Goal: Information Seeking & Learning: Learn about a topic

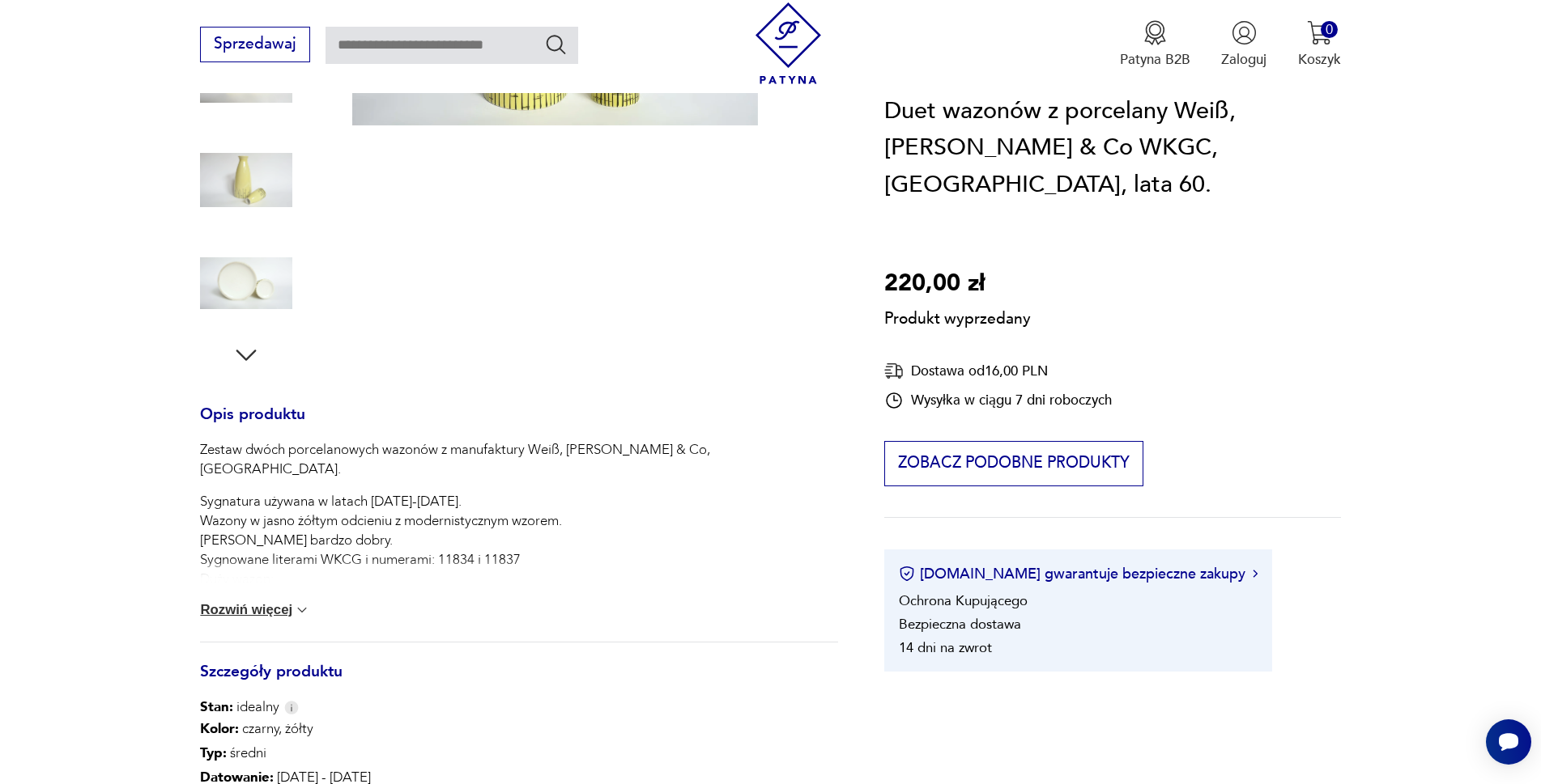
scroll to position [81, 0]
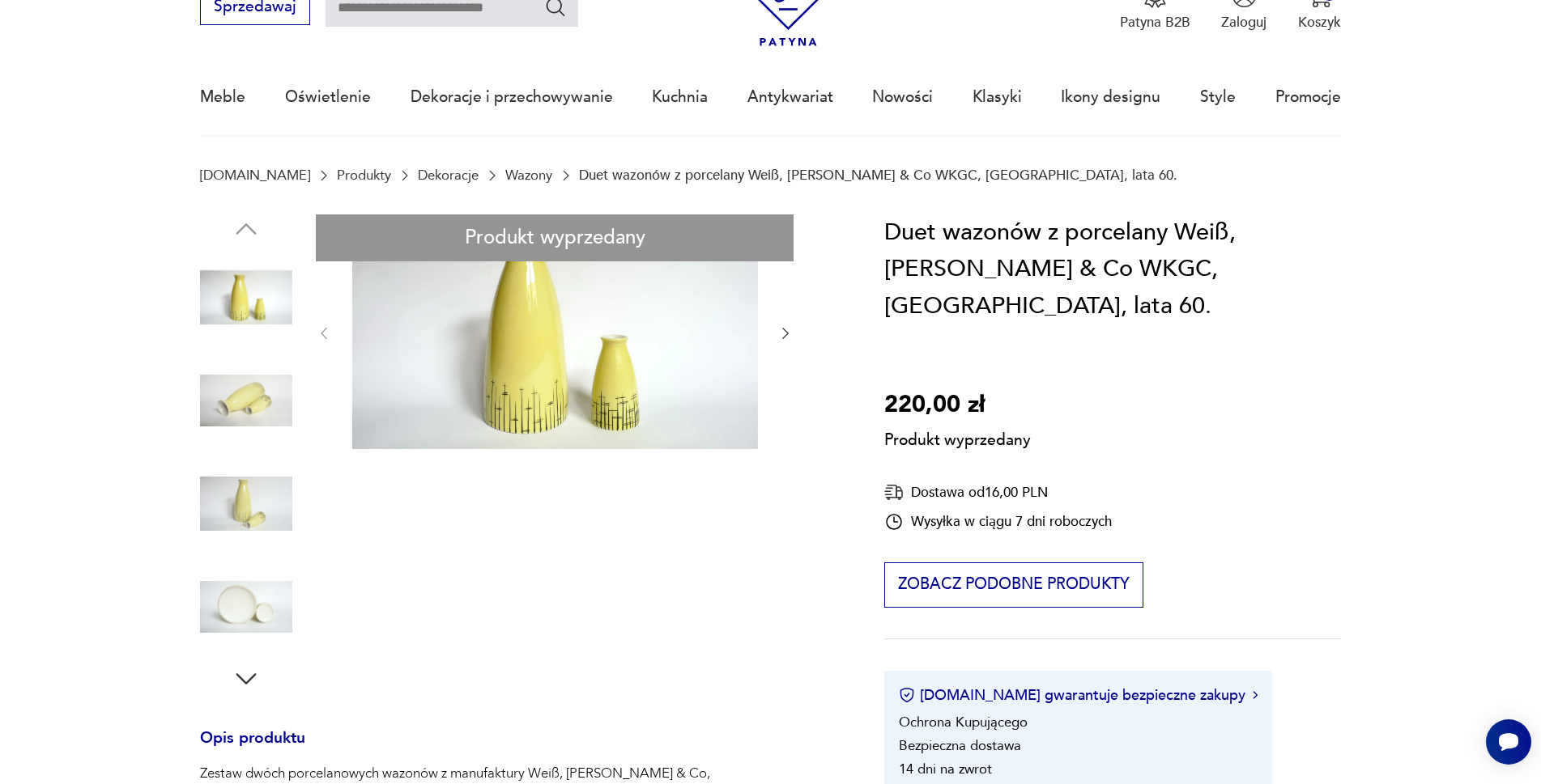
click at [244, 596] on div "Produkt wyprzedany Opis produktu Zestaw dwóch porcelanowych wazonów z manufaktu…" at bounding box center [519, 793] width 638 height 1158
click at [787, 332] on div "Produkt wyprzedany Opis produktu Zestaw dwóch porcelanowych wazonów z manufaktu…" at bounding box center [519, 793] width 638 height 1158
click at [443, 338] on div "Produkt wyprzedany Opis produktu Zestaw dwóch porcelanowych wazonów z manufaktu…" at bounding box center [519, 793] width 638 height 1158
click at [443, 337] on div "Produkt wyprzedany Opis produktu Zestaw dwóch porcelanowych wazonów z manufaktu…" at bounding box center [519, 793] width 638 height 1158
click at [268, 399] on div "Produkt wyprzedany Opis produktu Zestaw dwóch porcelanowych wazonów z manufaktu…" at bounding box center [519, 793] width 638 height 1158
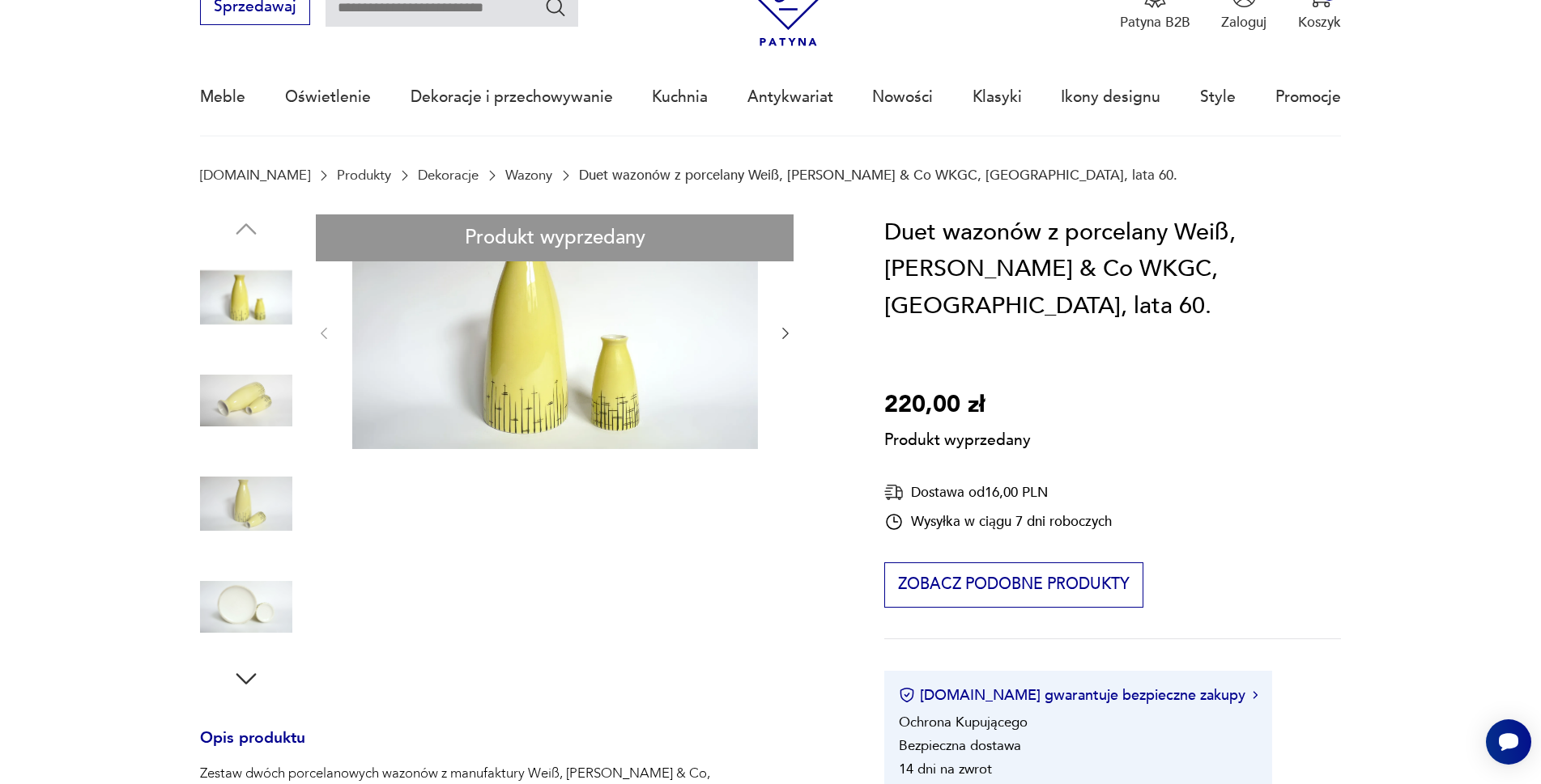
click at [246, 509] on div "Produkt wyprzedany Opis produktu Zestaw dwóch porcelanowych wazonów z manufaktu…" at bounding box center [519, 793] width 638 height 1158
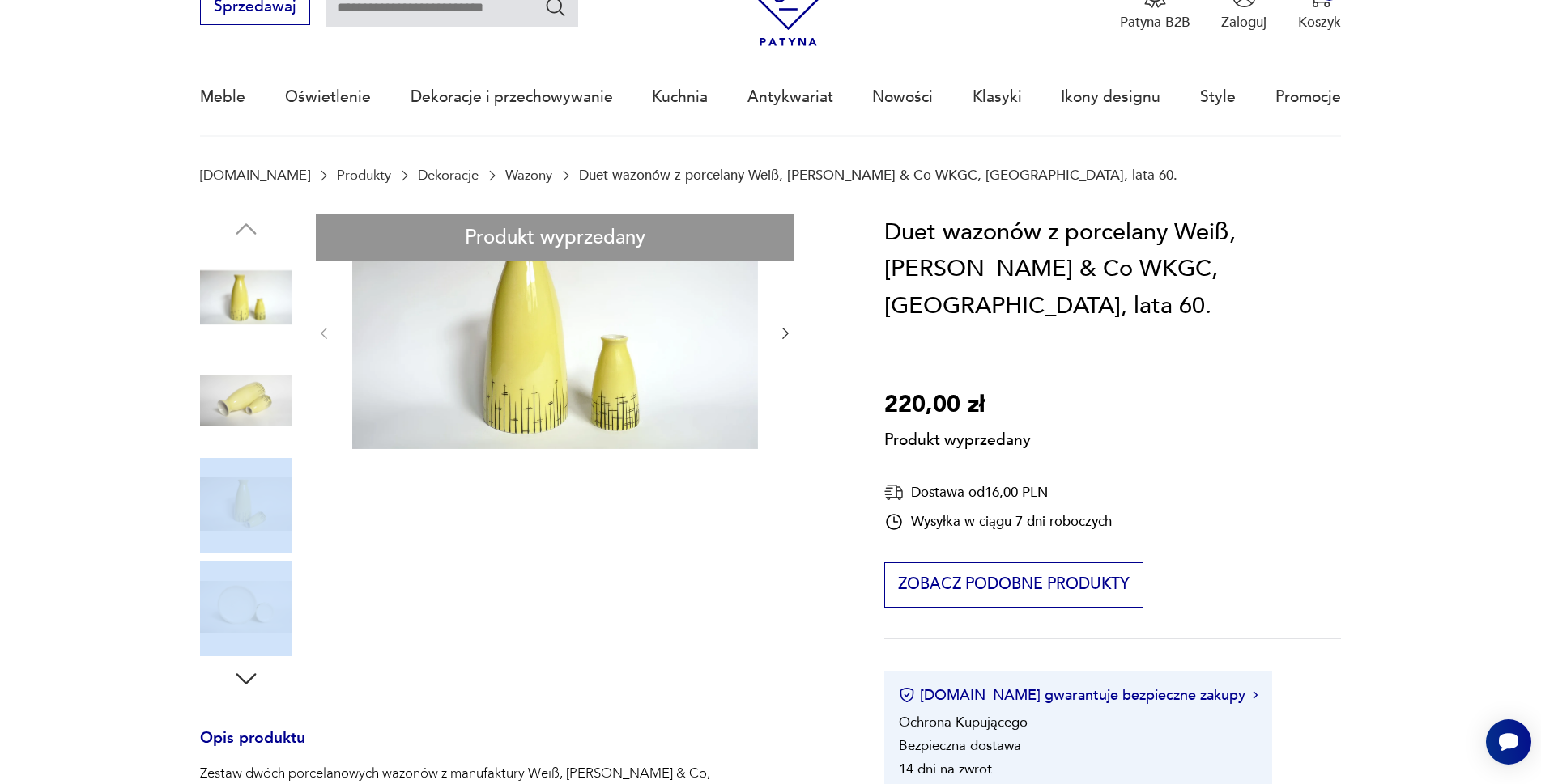
click at [246, 509] on div "Produkt wyprzedany Opis produktu Zestaw dwóch porcelanowych wazonów z manufaktu…" at bounding box center [519, 793] width 638 height 1158
click at [238, 607] on div "Produkt wyprzedany Opis produktu Zestaw dwóch porcelanowych wazonów z manufaktu…" at bounding box center [519, 793] width 638 height 1158
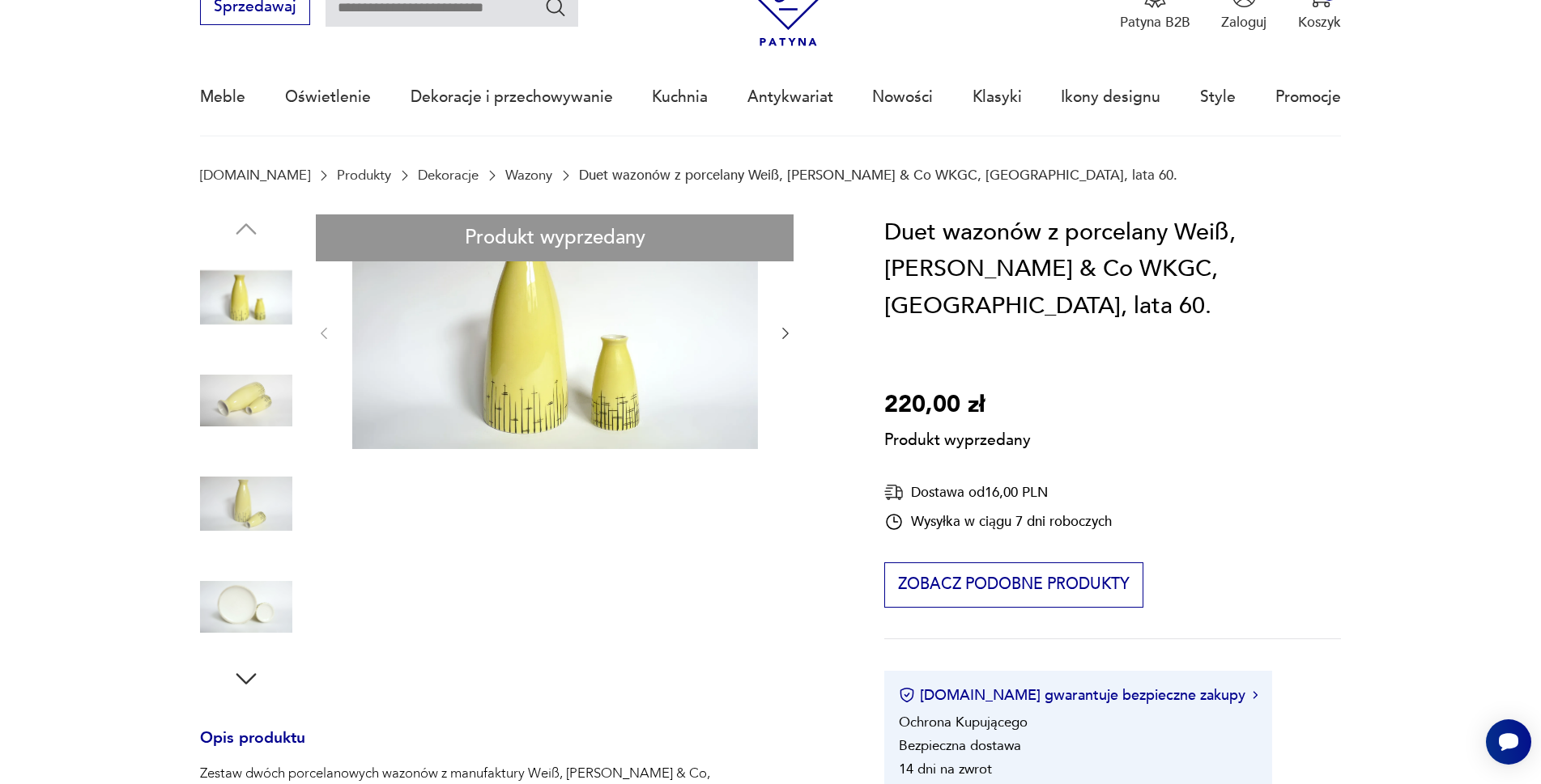
click at [238, 607] on div "Produkt wyprzedany Opis produktu Zestaw dwóch porcelanowych wazonów z manufaktu…" at bounding box center [519, 793] width 638 height 1158
click at [238, 632] on div "Produkt wyprzedany Opis produktu Zestaw dwóch porcelanowych wazonów z manufaktu…" at bounding box center [519, 793] width 638 height 1158
click at [245, 679] on div "Produkt wyprzedany Opis produktu Zestaw dwóch porcelanowych wazonów z manufaktu…" at bounding box center [519, 793] width 638 height 1158
click at [245, 684] on div "Produkt wyprzedany Opis produktu Zestaw dwóch porcelanowych wazonów z manufaktu…" at bounding box center [519, 793] width 638 height 1158
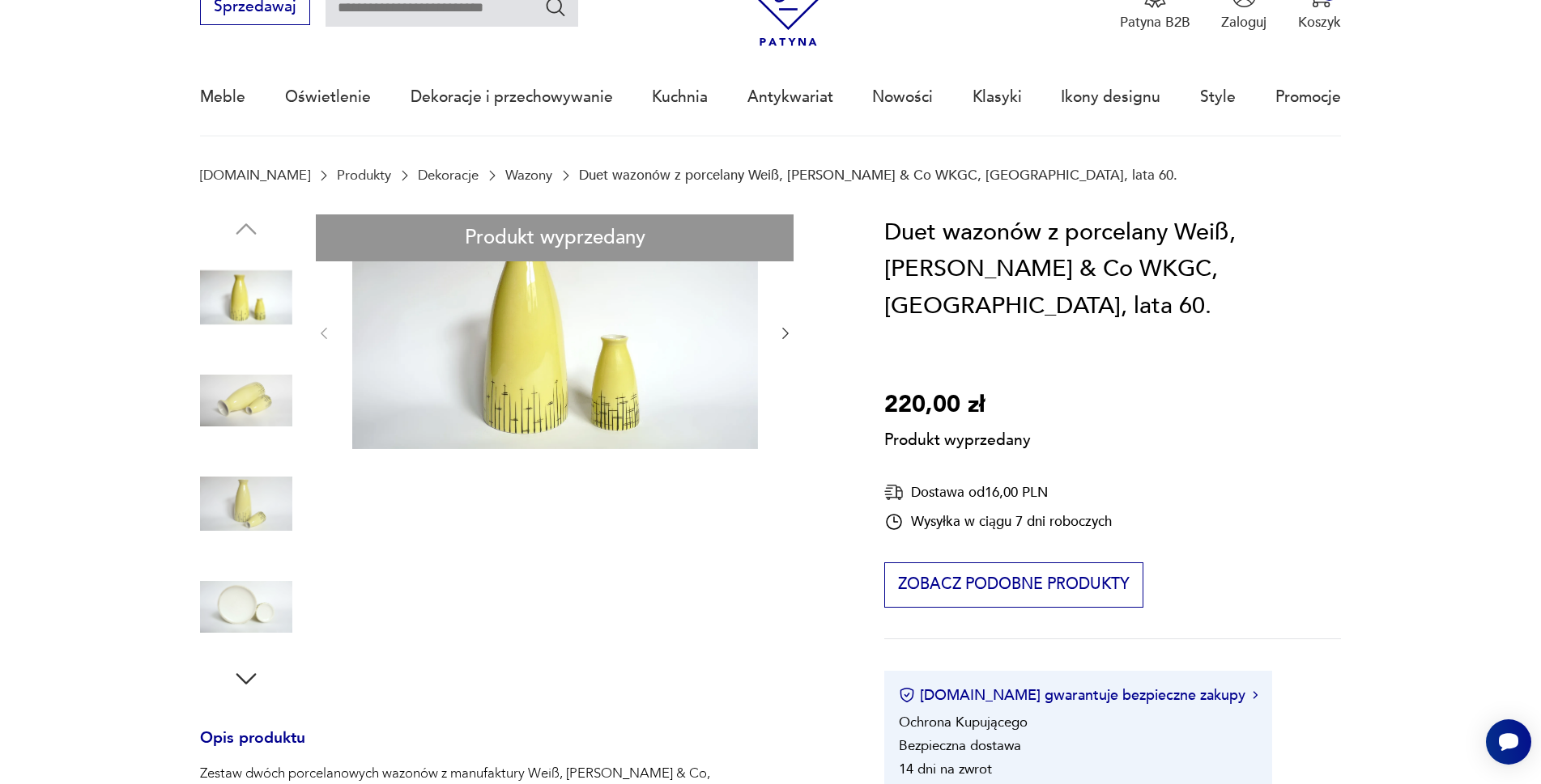
click at [245, 684] on div "Produkt wyprzedany Opis produktu Zestaw dwóch porcelanowych wazonów z manufaktu…" at bounding box center [519, 793] width 638 height 1158
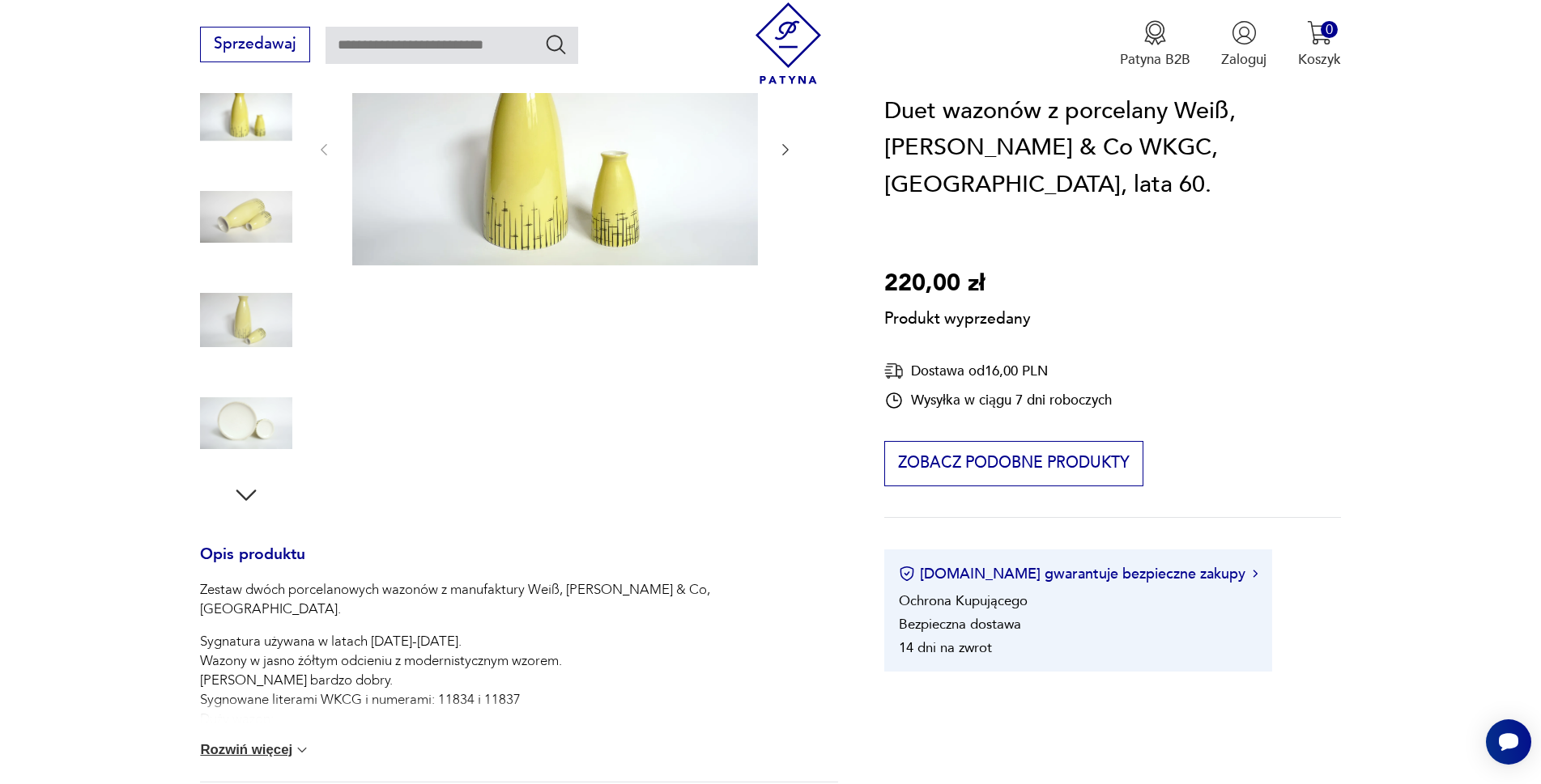
scroll to position [162, 0]
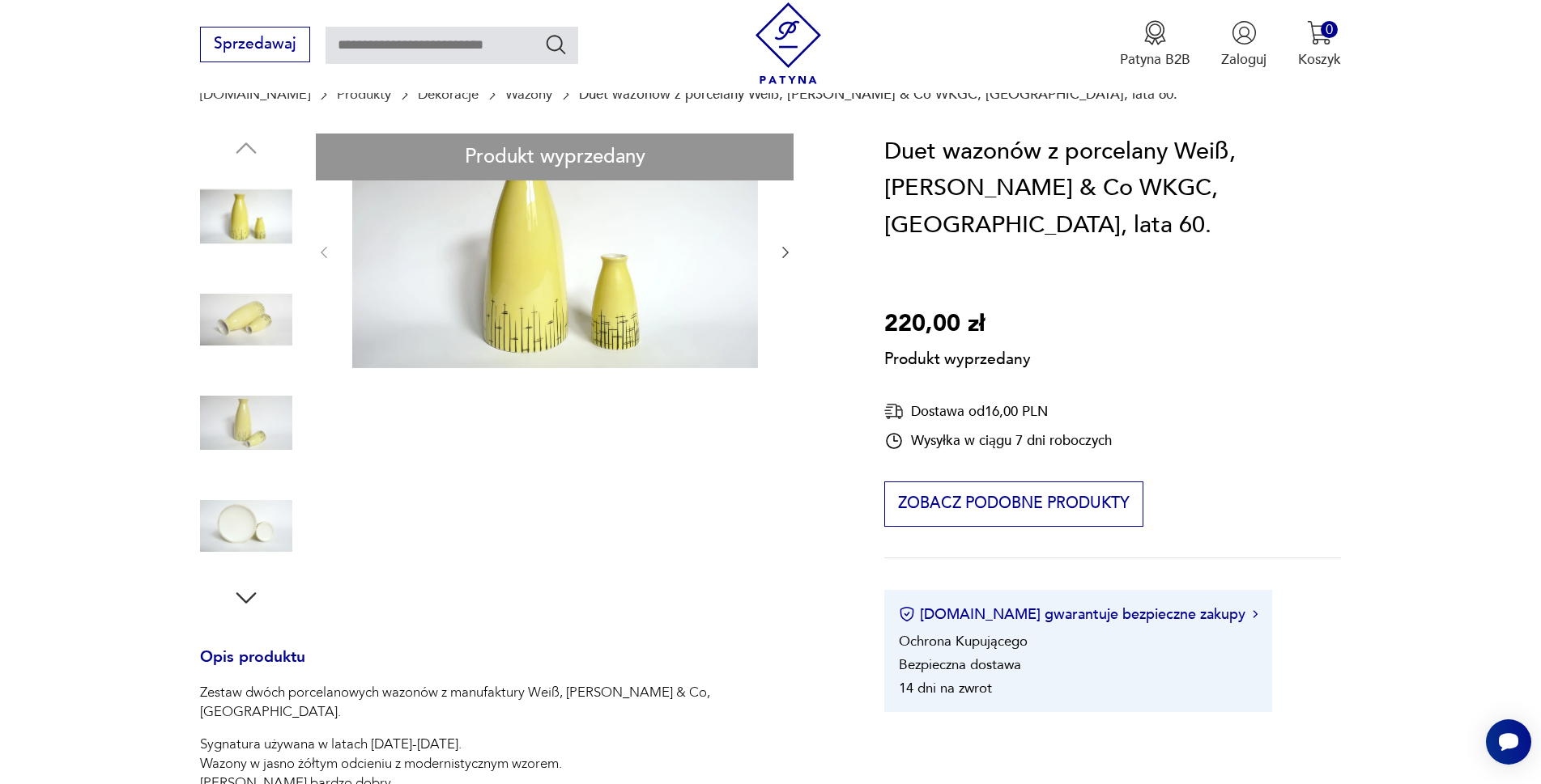
click at [236, 532] on div "Produkt wyprzedany Opis produktu Zestaw dwóch porcelanowych wazonów z manufaktu…" at bounding box center [519, 713] width 638 height 1158
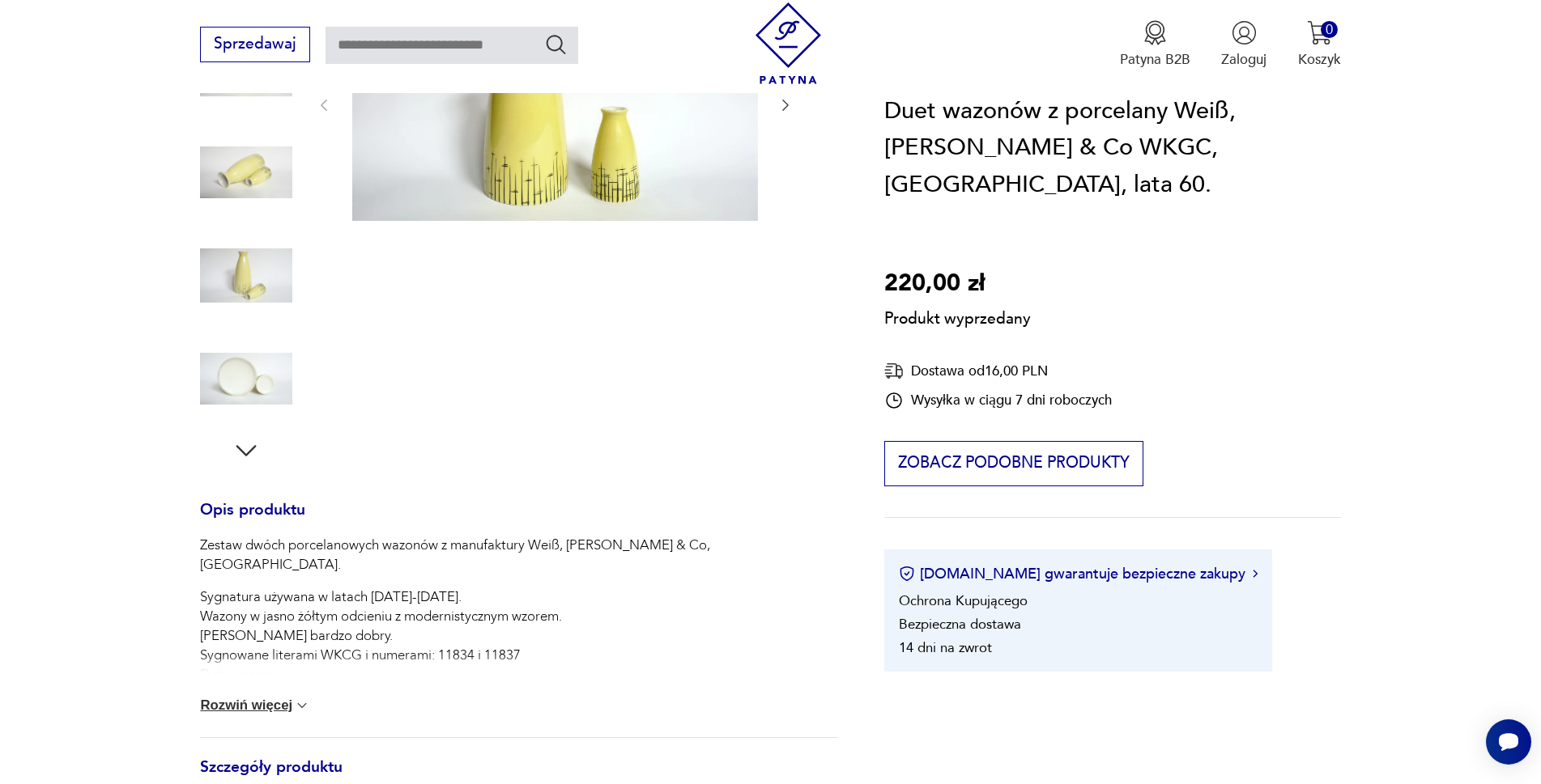
scroll to position [324, 0]
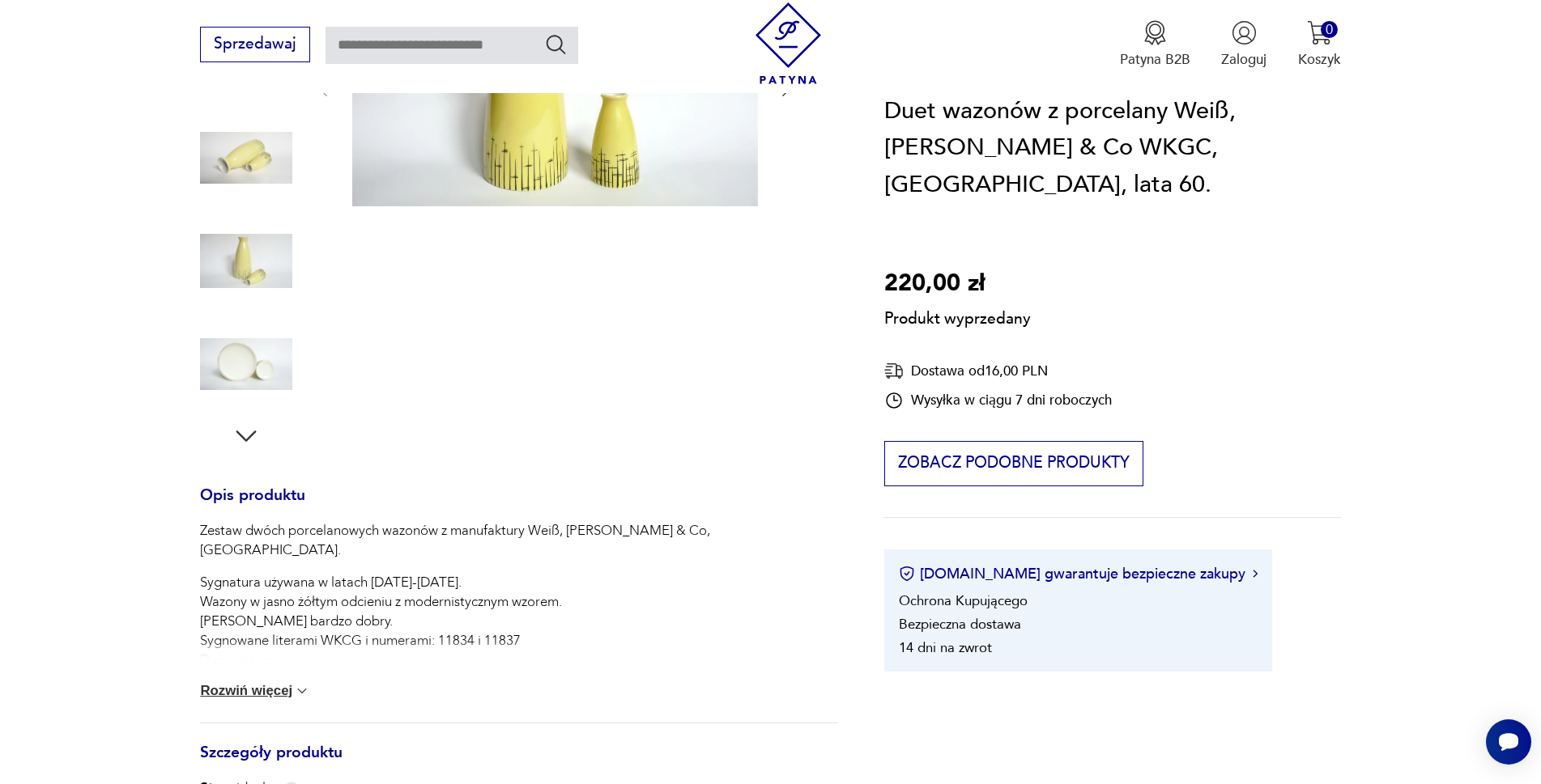
click at [225, 690] on button "Rozwiń więcej" at bounding box center [255, 691] width 110 height 16
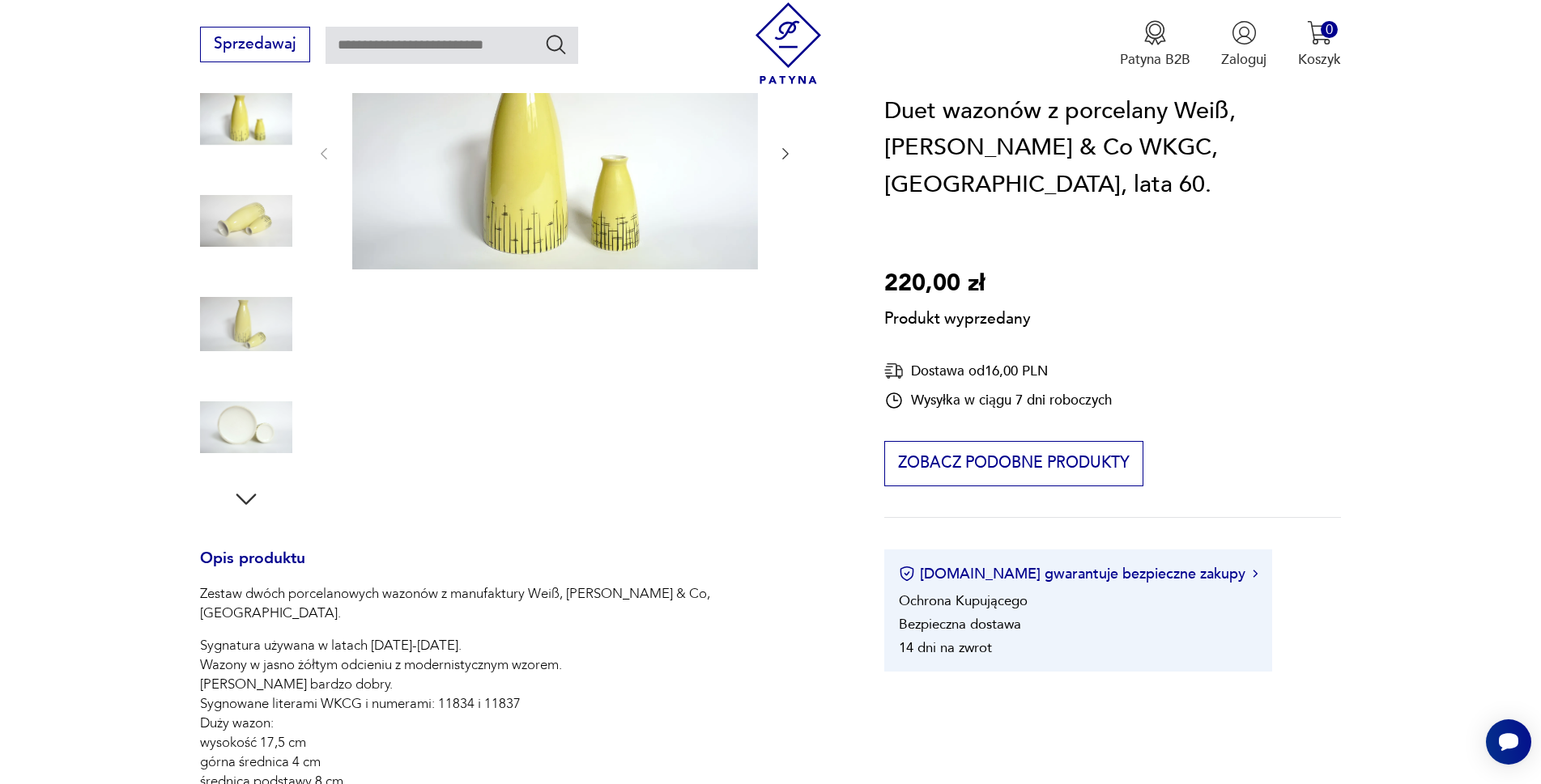
scroll to position [243, 0]
